Goal: Transaction & Acquisition: Purchase product/service

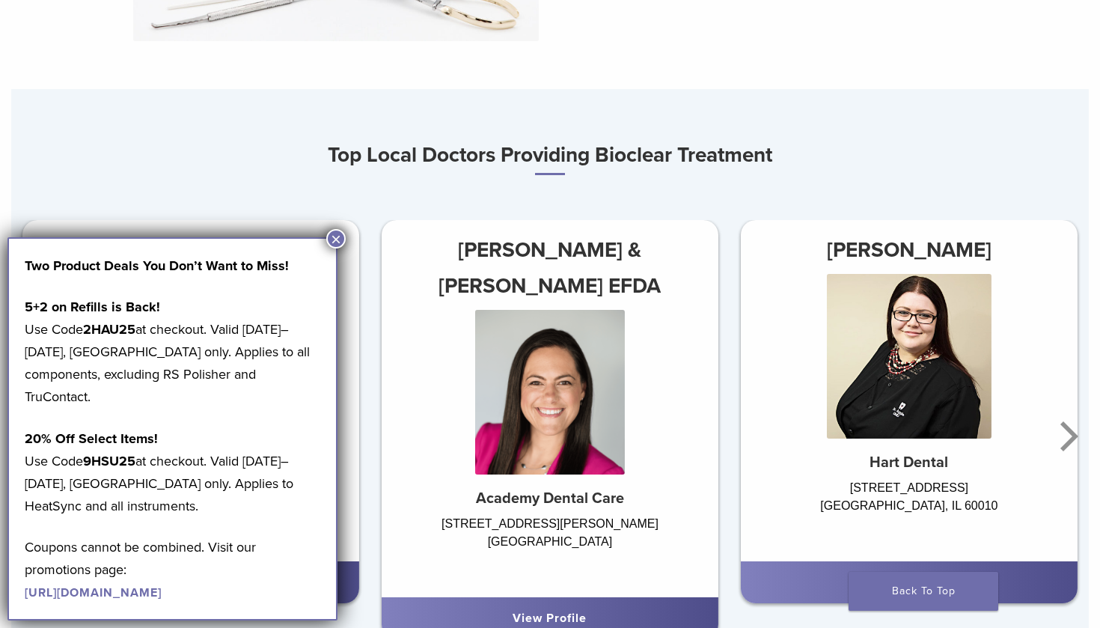
scroll to position [767, 0]
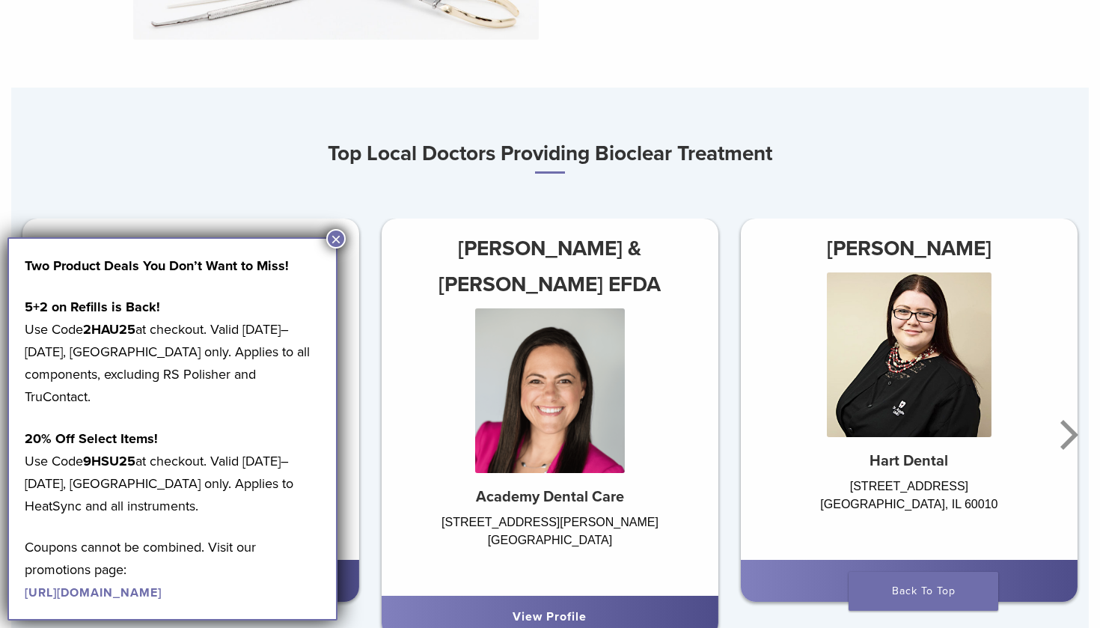
click at [332, 232] on button "×" at bounding box center [335, 238] width 19 height 19
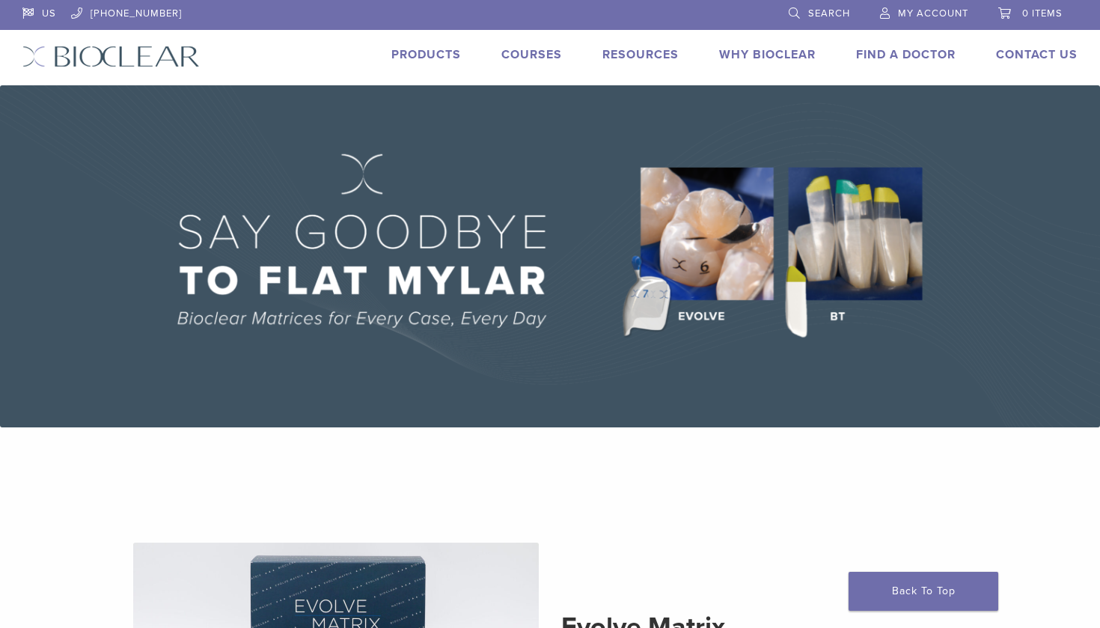
scroll to position [0, 0]
click at [446, 55] on link "Products" at bounding box center [426, 54] width 70 height 15
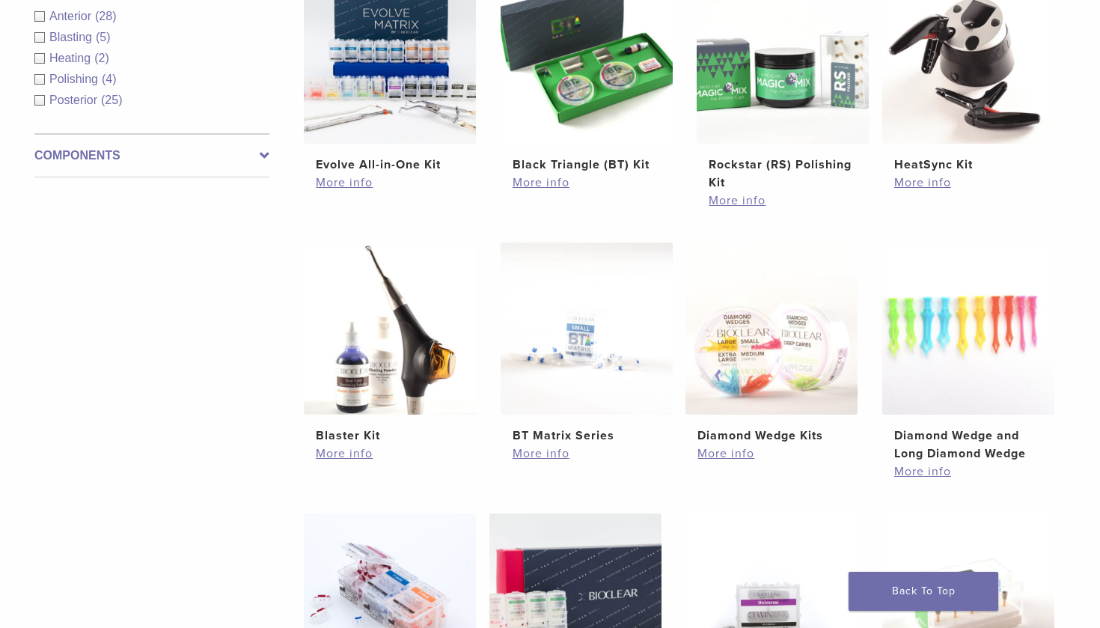
scroll to position [640, 0]
click at [577, 447] on link "More info" at bounding box center [586, 453] width 148 height 18
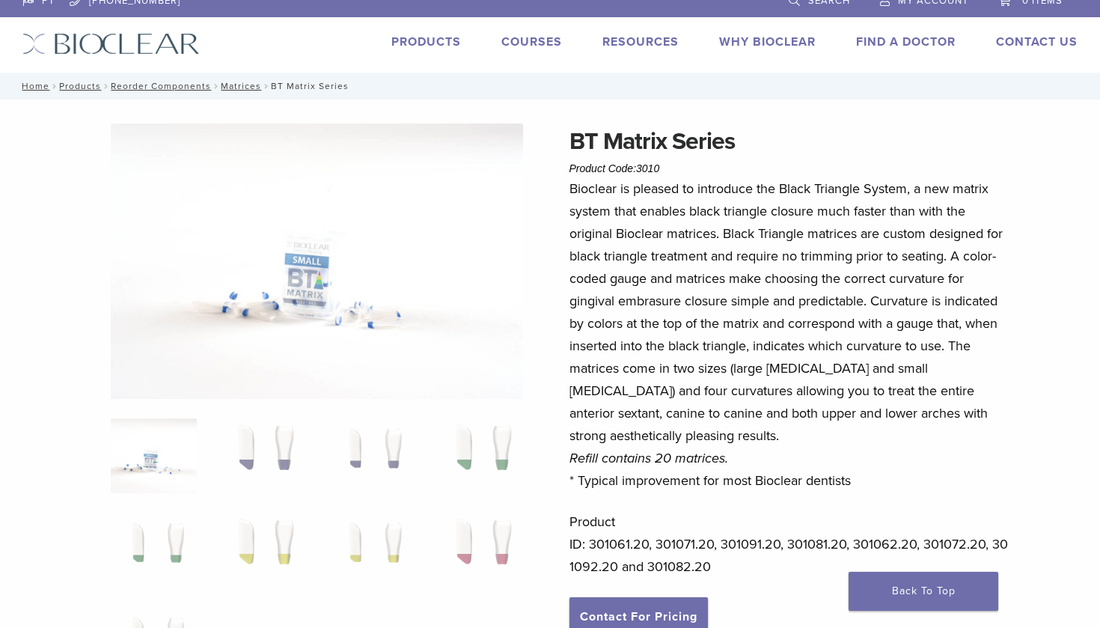
scroll to position [6, 0]
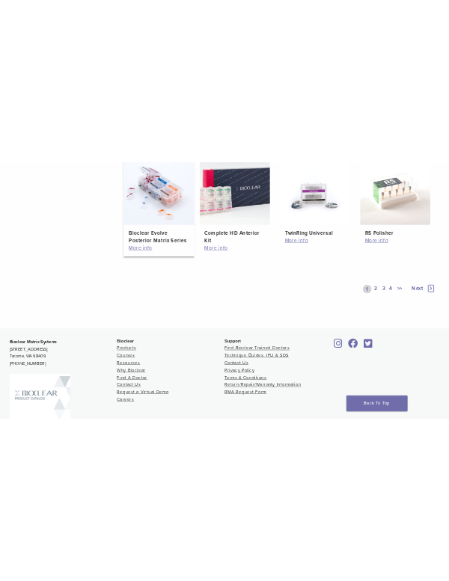
scroll to position [1174, 0]
